Goal: Check status

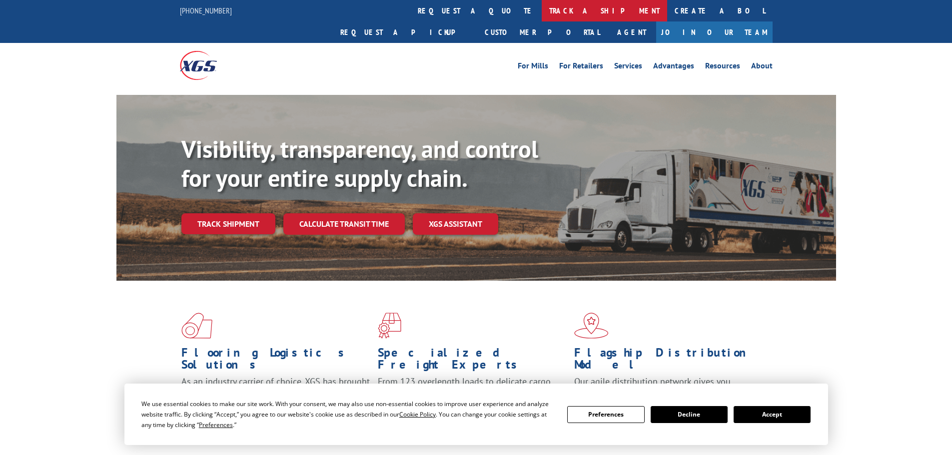
click at [542, 5] on link "track a shipment" at bounding box center [604, 10] width 125 height 21
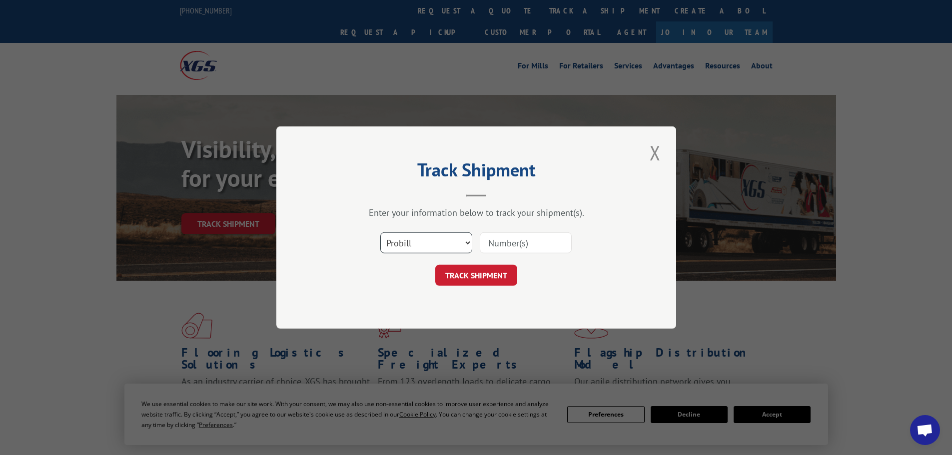
click at [436, 239] on select "Select category... Probill BOL PO" at bounding box center [426, 242] width 92 height 21
select select "bol"
click at [380, 232] on select "Select category... Probill BOL PO" at bounding box center [426, 242] width 92 height 21
click at [532, 245] on input at bounding box center [526, 242] width 92 height 21
paste input "17514194"
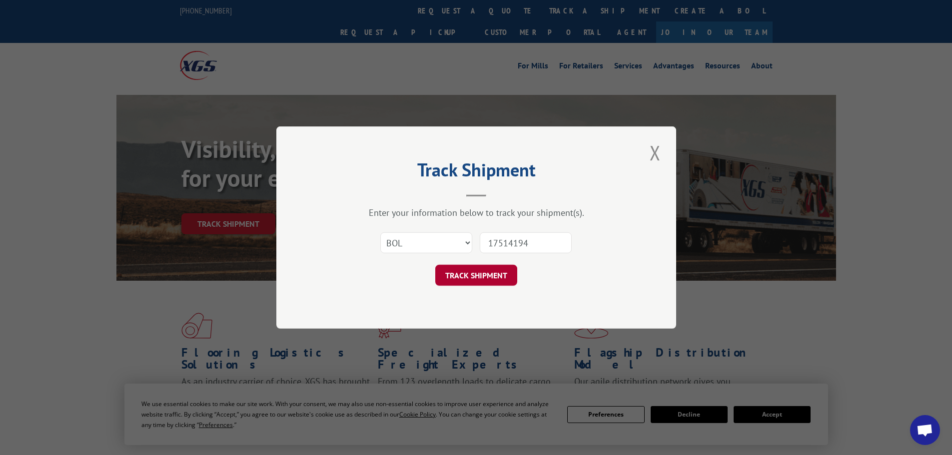
type input "17514194"
drag, startPoint x: 498, startPoint y: 272, endPoint x: 521, endPoint y: 263, distance: 24.5
click at [500, 272] on button "TRACK SHIPMENT" at bounding box center [476, 275] width 82 height 21
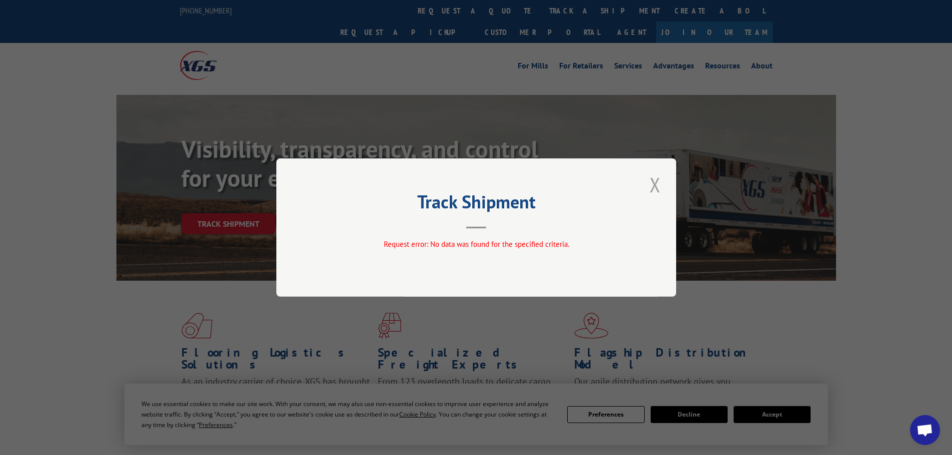
click at [652, 184] on button "Close modal" at bounding box center [655, 184] width 17 height 27
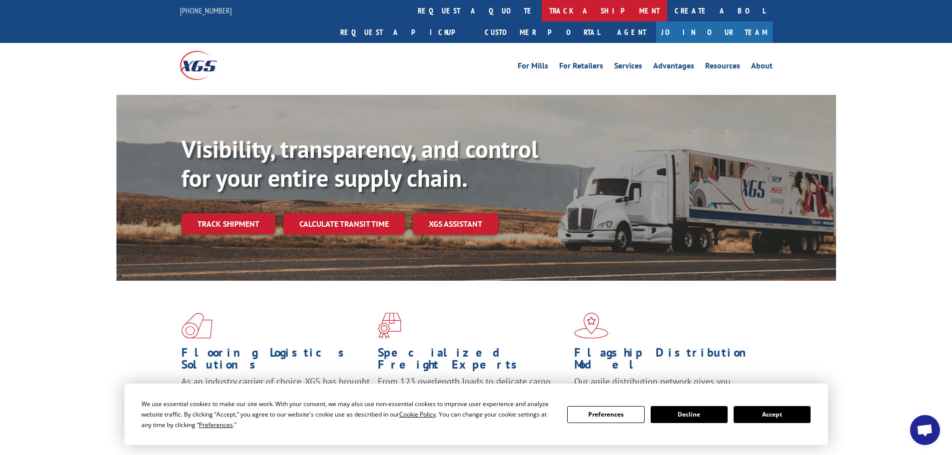
click at [542, 10] on link "track a shipment" at bounding box center [604, 10] width 125 height 21
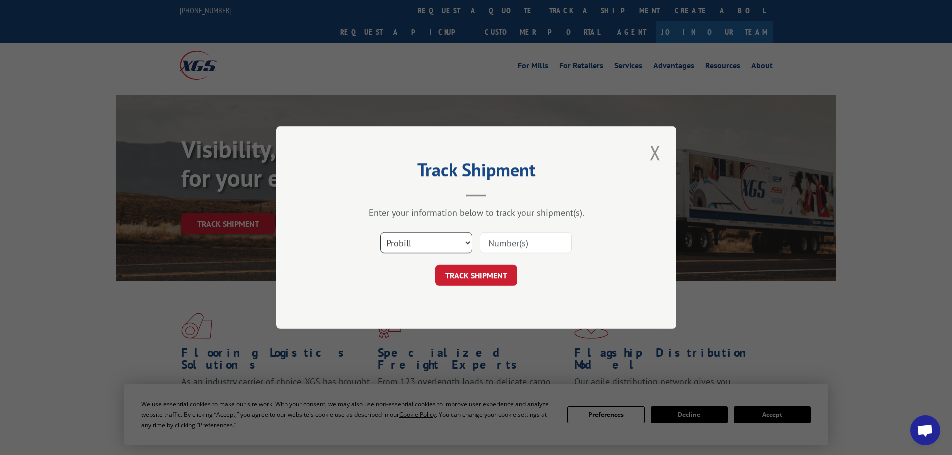
click at [453, 242] on select "Select category... Probill BOL PO" at bounding box center [426, 242] width 92 height 21
select select "bol"
click at [380, 232] on select "Select category... Probill BOL PO" at bounding box center [426, 242] width 92 height 21
click at [562, 237] on input at bounding box center [526, 242] width 92 height 21
paste input "4888175"
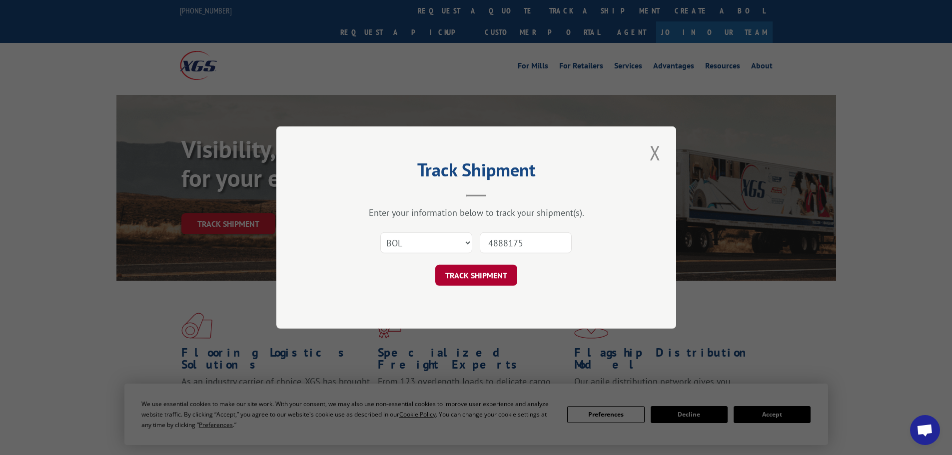
type input "4888175"
click at [506, 273] on button "TRACK SHIPMENT" at bounding box center [476, 275] width 82 height 21
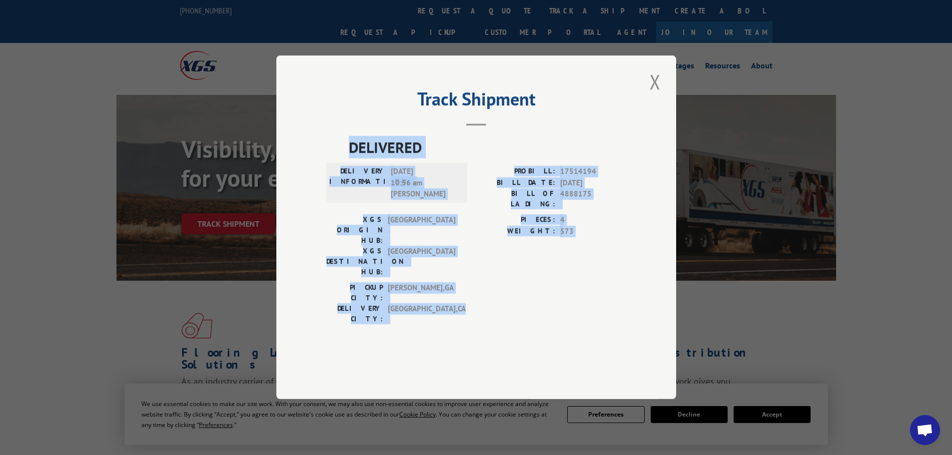
drag, startPoint x: 341, startPoint y: 156, endPoint x: 479, endPoint y: 320, distance: 214.7
click at [479, 320] on div "Track Shipment DELIVERED DELIVERY INFORMATION: [DATE] 10:56 am [PERSON_NAME] PR…" at bounding box center [476, 227] width 400 height 344
copy div "DELIVERED DELIVERY INFORMATION: [DATE] 10:56 am [PERSON_NAME] PROBILL: 17514194…"
click at [661, 95] on button "Close modal" at bounding box center [655, 81] width 17 height 27
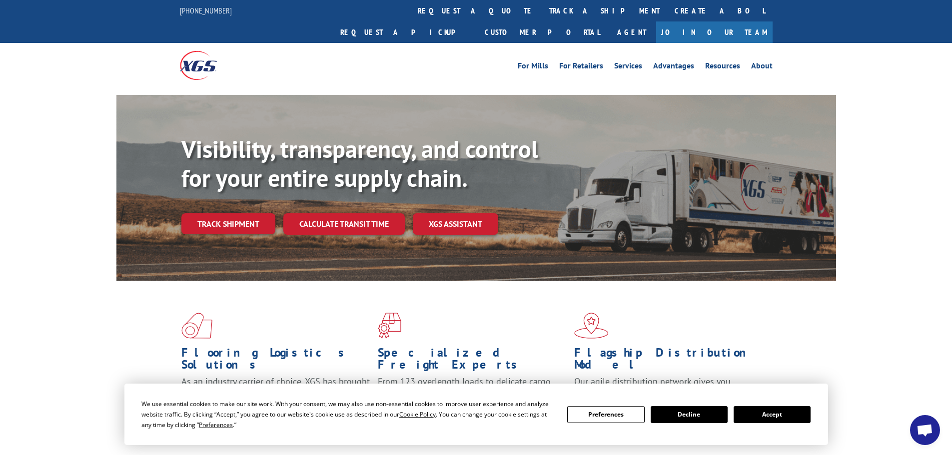
click at [542, 11] on link "track a shipment" at bounding box center [604, 10] width 125 height 21
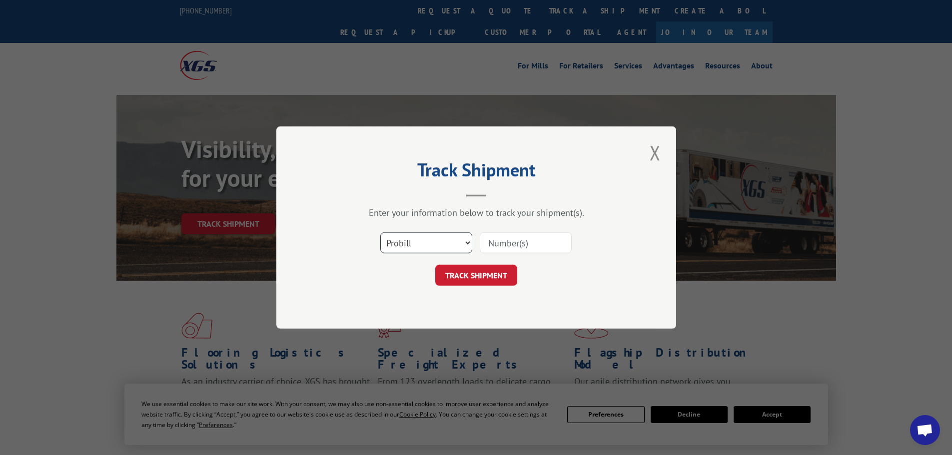
click at [452, 241] on select "Select category... Probill BOL PO" at bounding box center [426, 242] width 92 height 21
select select "bol"
click at [380, 232] on select "Select category... Probill BOL PO" at bounding box center [426, 242] width 92 height 21
click at [559, 247] on input at bounding box center [526, 242] width 92 height 21
paste input "4873799"
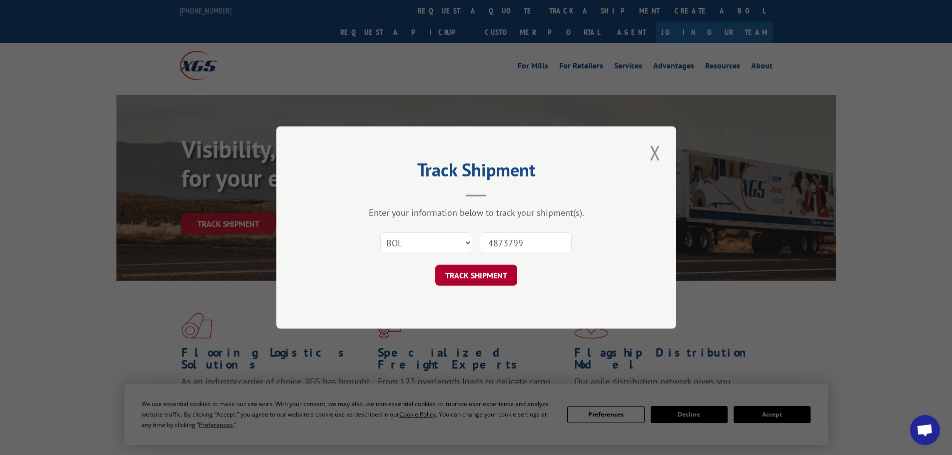
type input "4873799"
click at [508, 277] on button "TRACK SHIPMENT" at bounding box center [476, 275] width 82 height 21
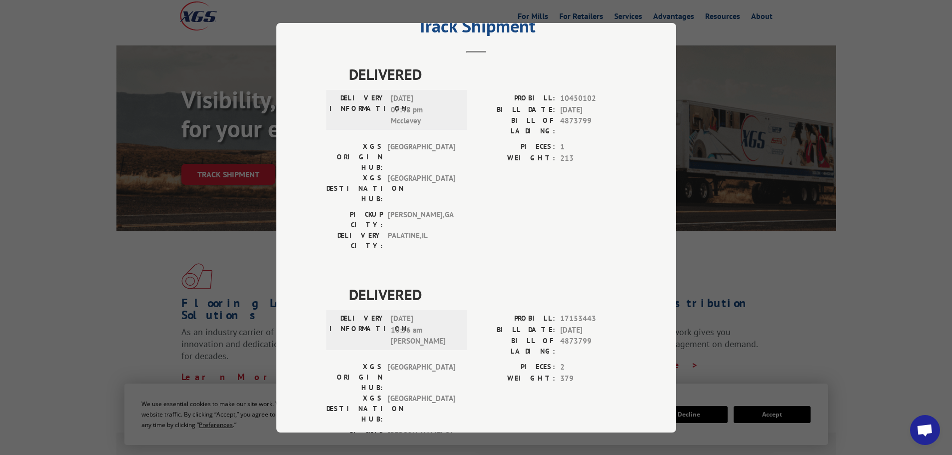
scroll to position [50, 0]
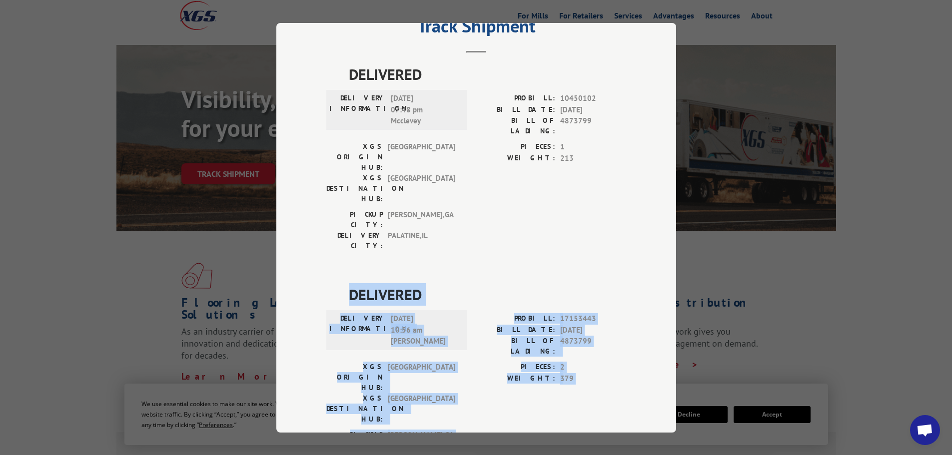
drag, startPoint x: 347, startPoint y: 229, endPoint x: 515, endPoint y: 386, distance: 229.9
click at [515, 386] on div "DELIVERED DELIVERY INFORMATION: [DATE] 07:48 pm Mcclevey PROBILL: 10450102 BILL…" at bounding box center [476, 283] width 300 height 441
copy div "DELIVERED DELIVERY INFORMATION: [DATE] 10:56 am [PERSON_NAME] PROBILL: 17153443…"
